Goal: Obtain resource: Download file/media

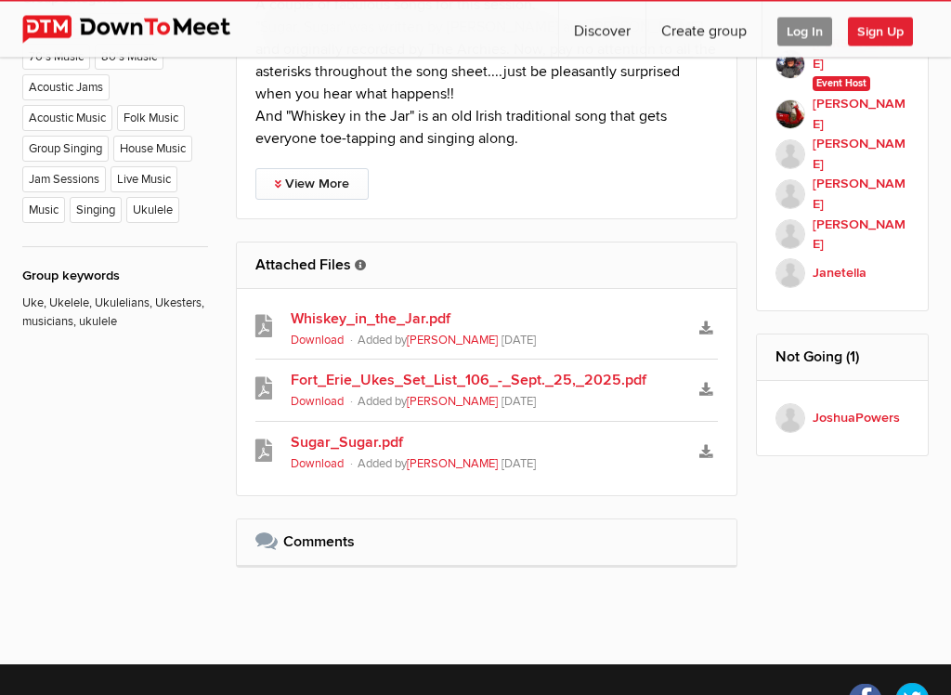
scroll to position [1065, 0]
click at [326, 182] on link "View More" at bounding box center [311, 184] width 113 height 32
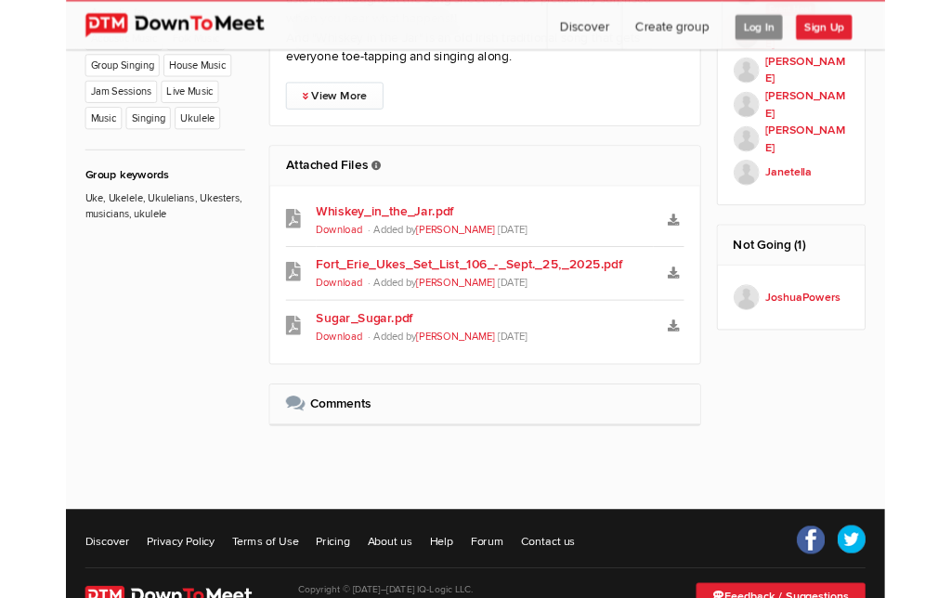
scroll to position [1138, 0]
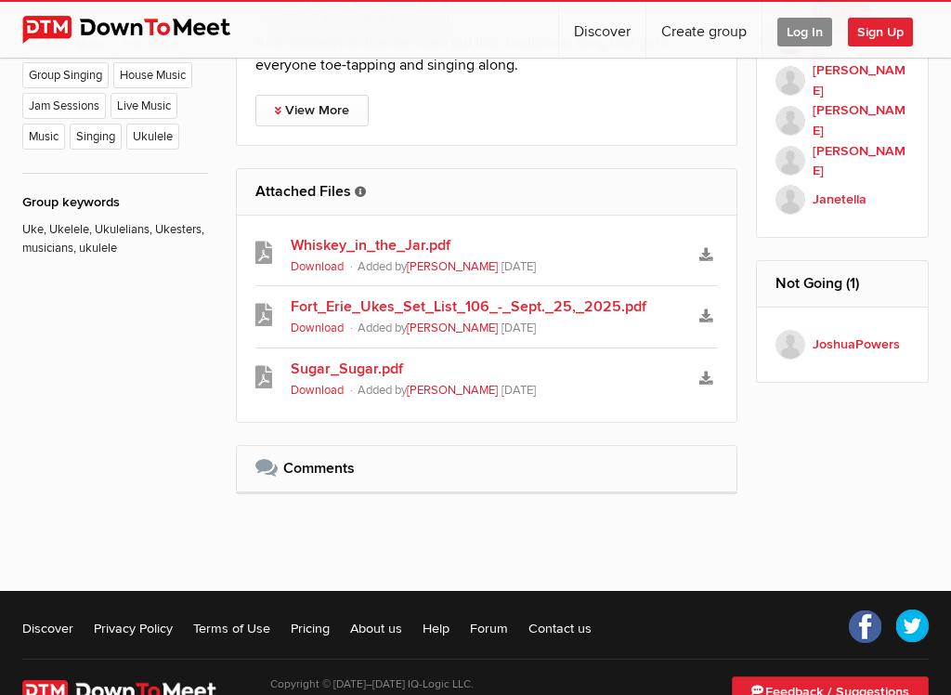
click at [320, 115] on link "View More" at bounding box center [311, 111] width 113 height 32
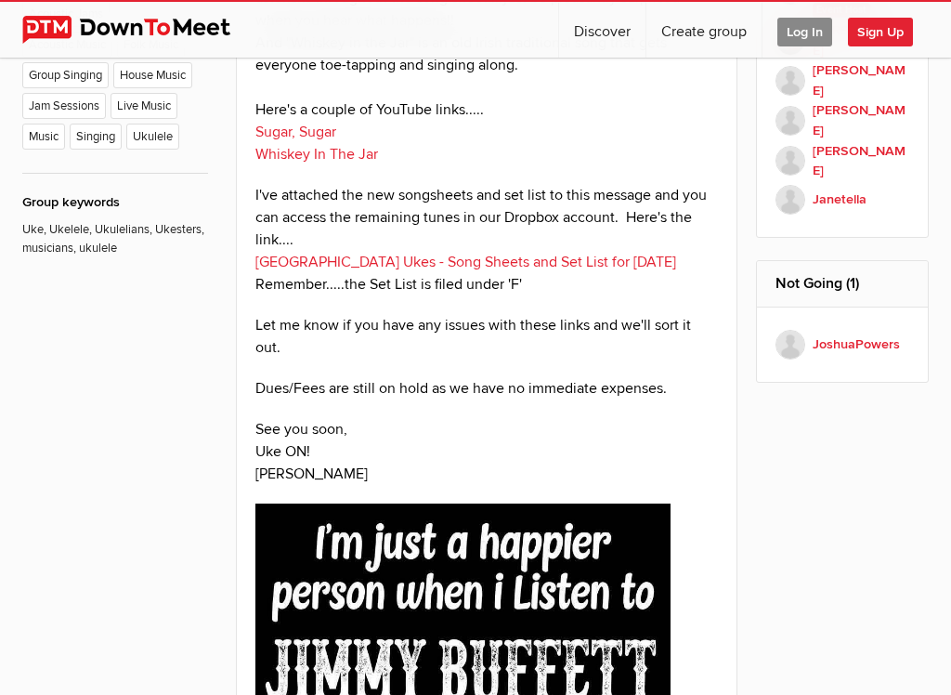
click at [501, 264] on link "[GEOGRAPHIC_DATA] Ukes - Song Sheets and Set List for [DATE]" at bounding box center [465, 262] width 421 height 19
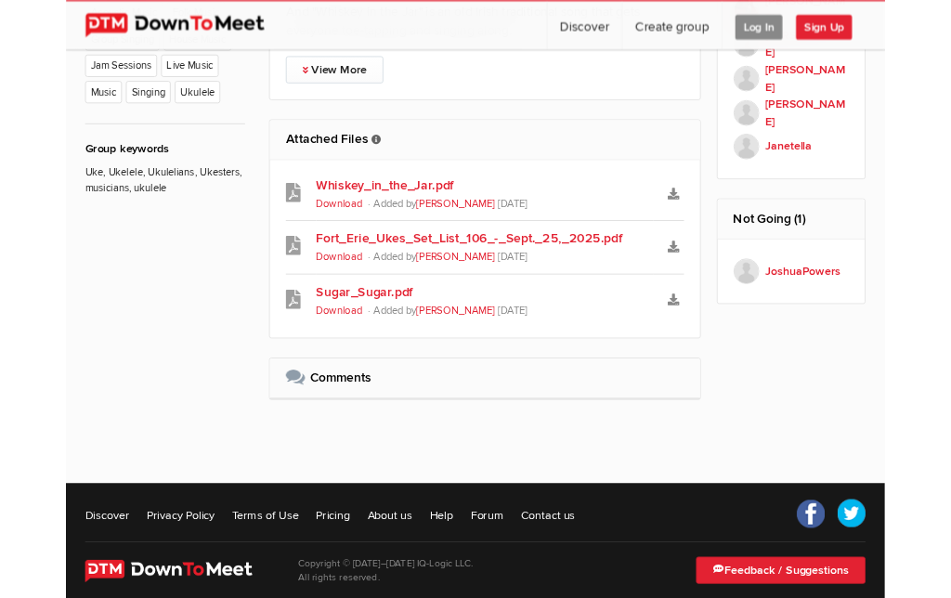
scroll to position [1169, 0]
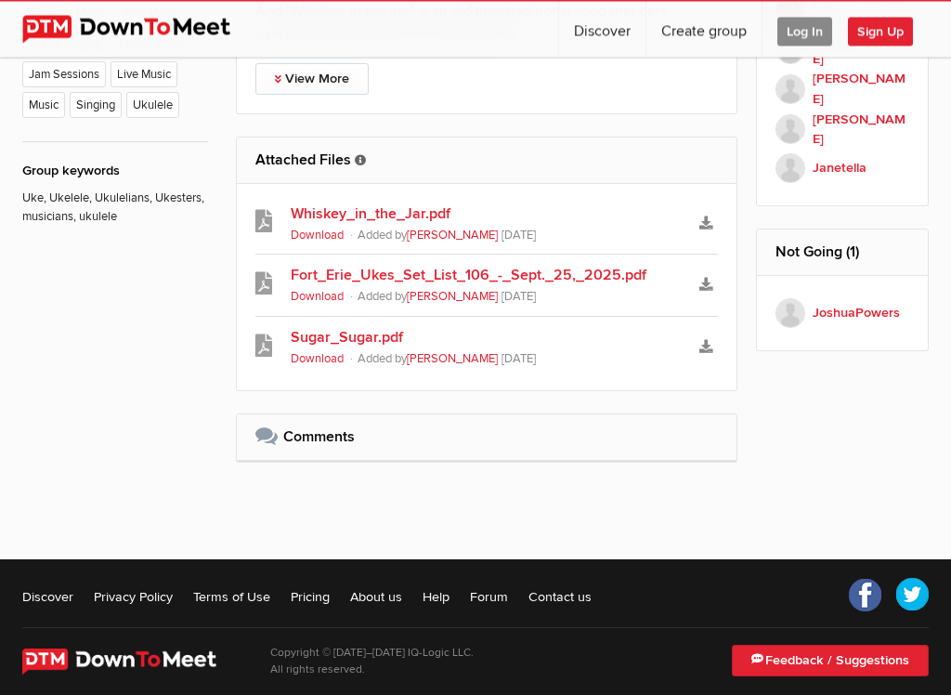
click at [489, 282] on link "Fort_Erie_Ukes_Set_List_106_-_Sept._25,_2025.pdf" at bounding box center [487, 276] width 392 height 22
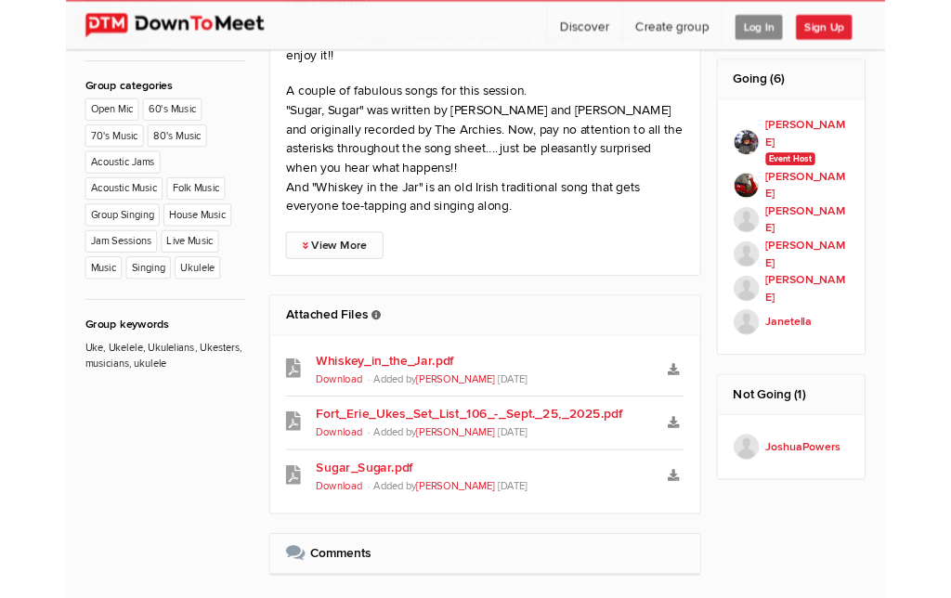
scroll to position [966, 0]
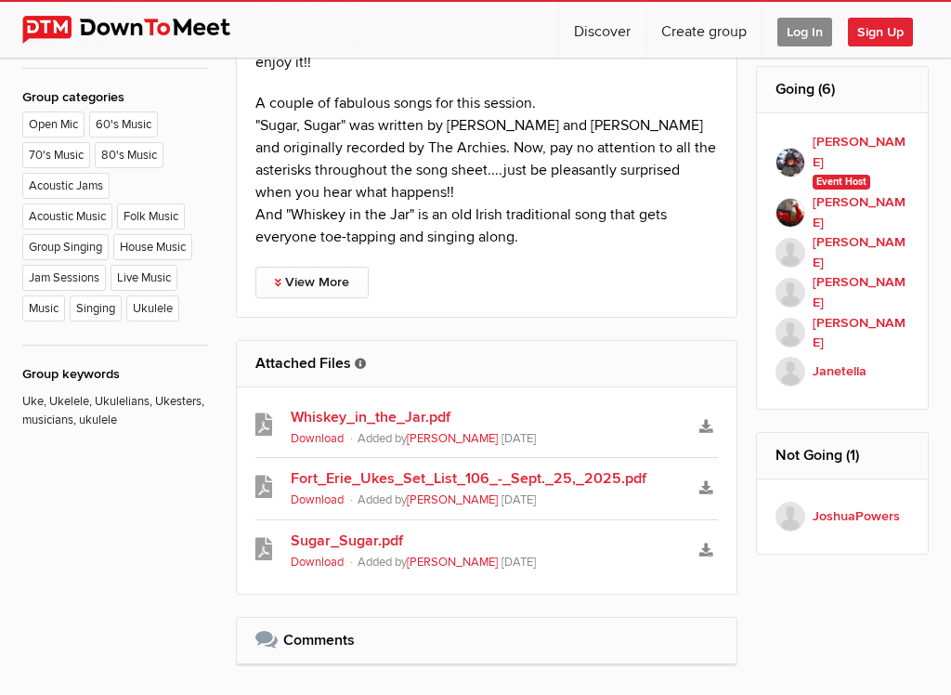
click at [325, 288] on link "View More" at bounding box center [311, 283] width 113 height 32
